Goal: Find specific page/section: Find specific page/section

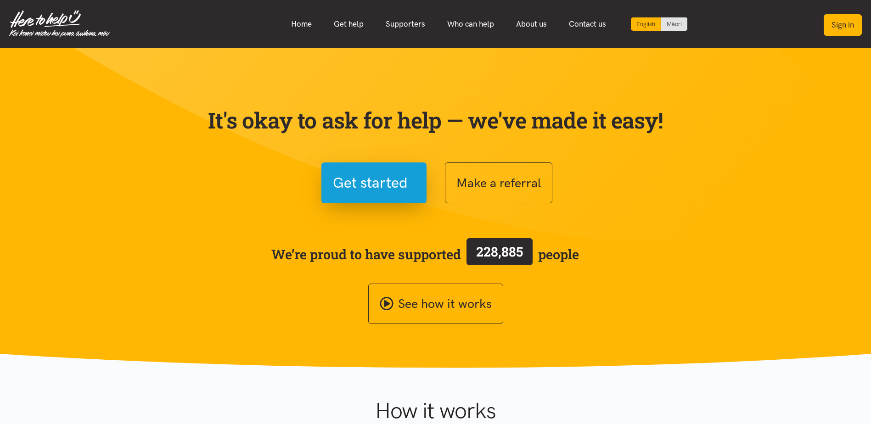
click at [833, 24] on button "Sign in" at bounding box center [842, 25] width 38 height 22
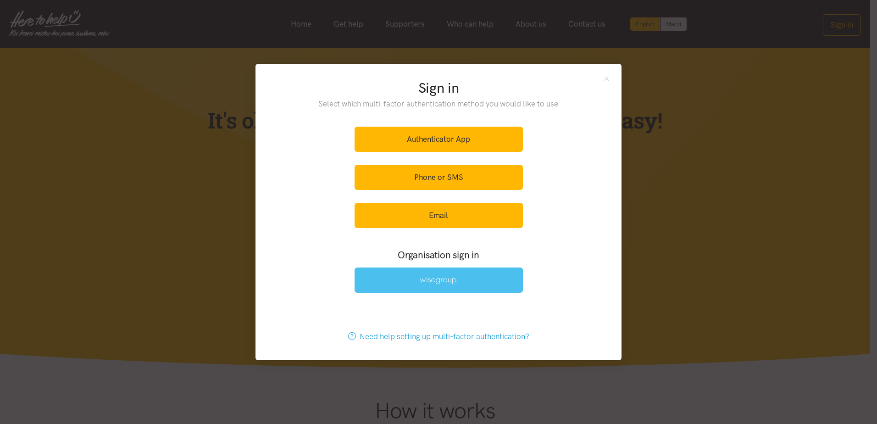
click at [442, 276] on link at bounding box center [439, 280] width 168 height 25
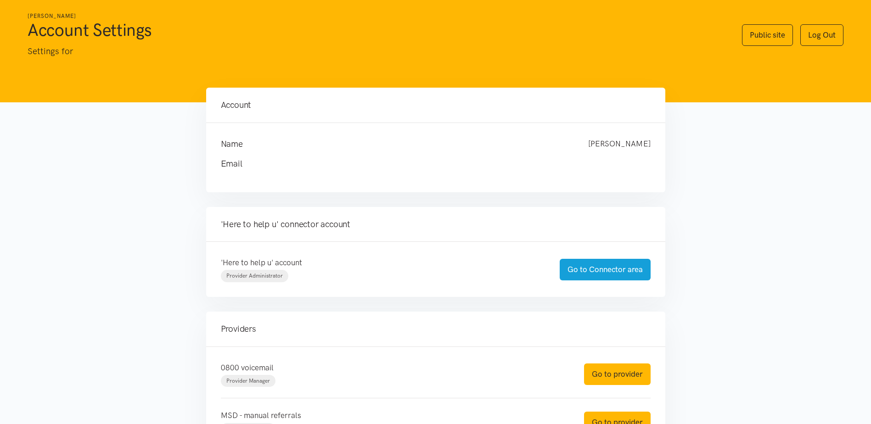
scroll to position [102, 0]
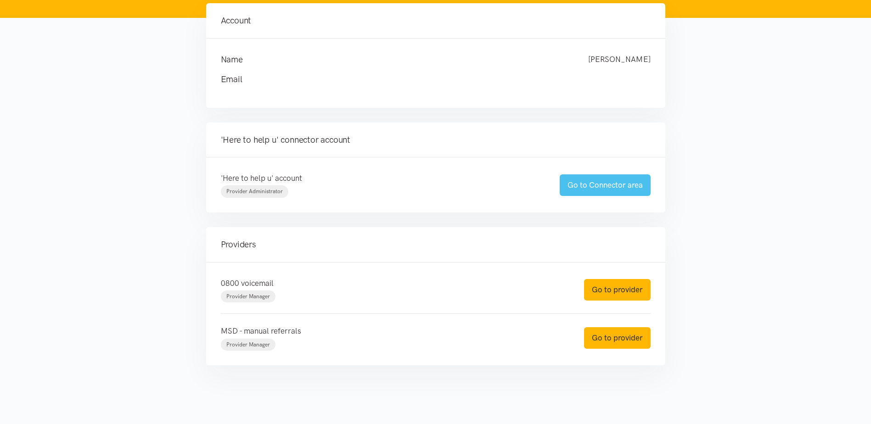
click at [598, 182] on link "Go to Connector area" at bounding box center [604, 185] width 91 height 22
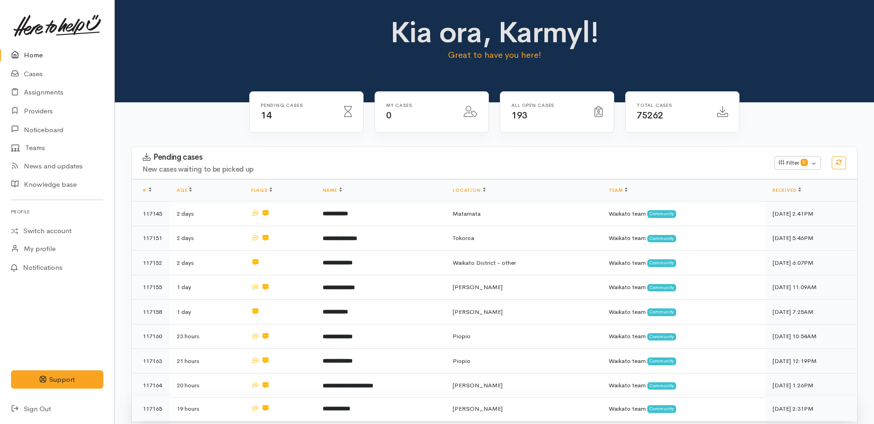
scroll to position [46, 0]
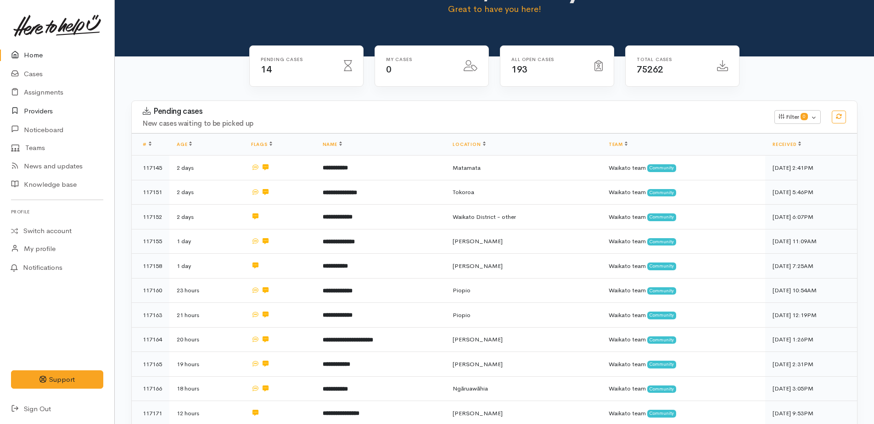
drag, startPoint x: 45, startPoint y: 110, endPoint x: 58, endPoint y: 108, distance: 12.5
click at [45, 110] on link "Providers" at bounding box center [57, 111] width 114 height 19
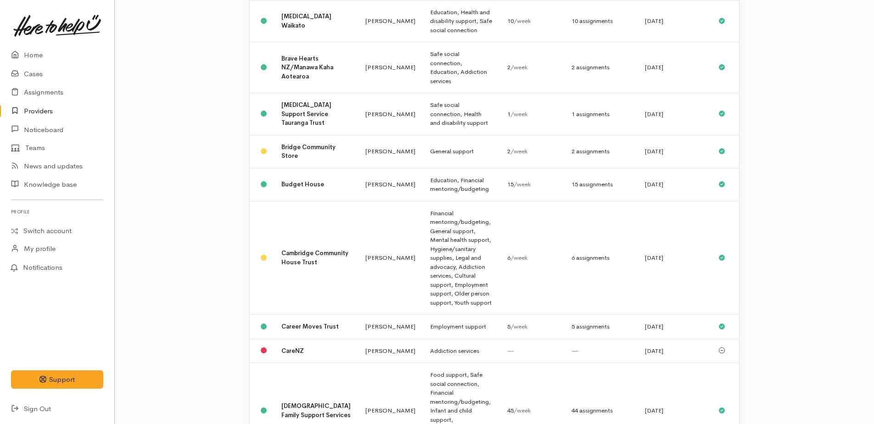
scroll to position [1101, 0]
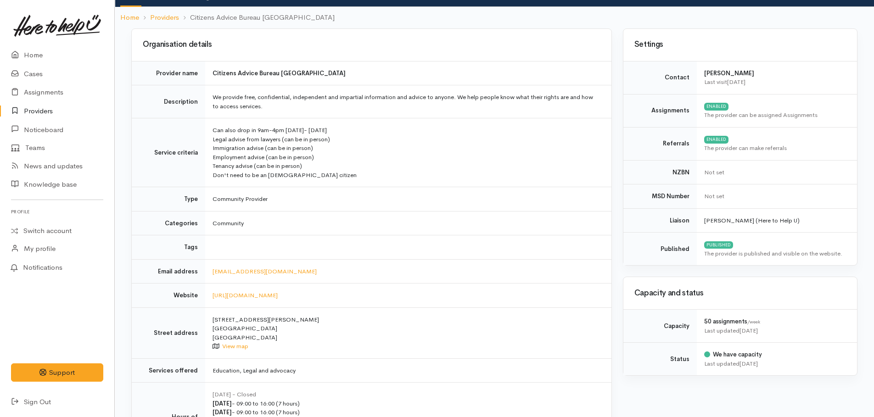
scroll to position [138, 0]
